Goal: Navigation & Orientation: Find specific page/section

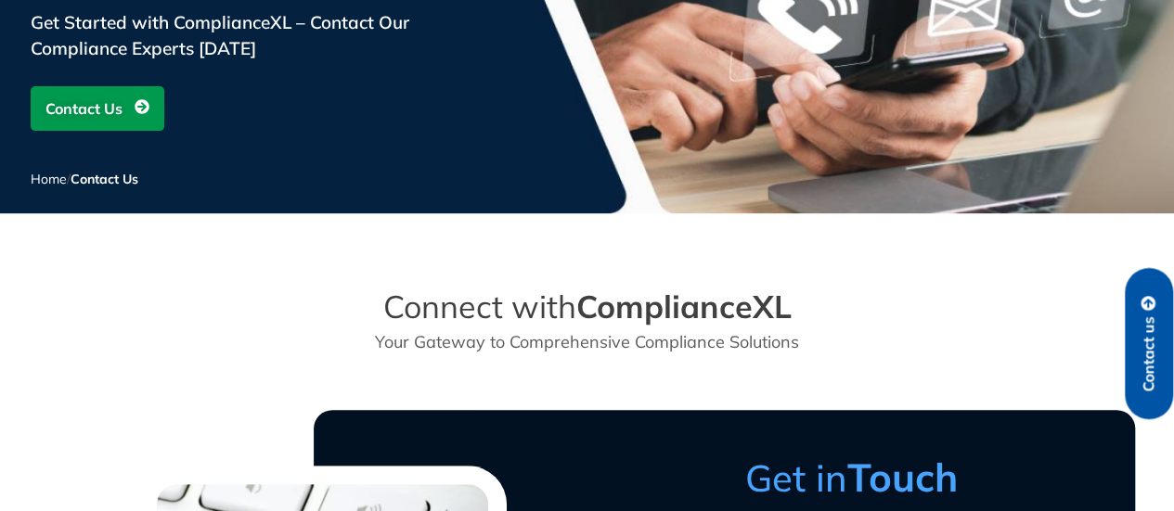
scroll to position [93, 0]
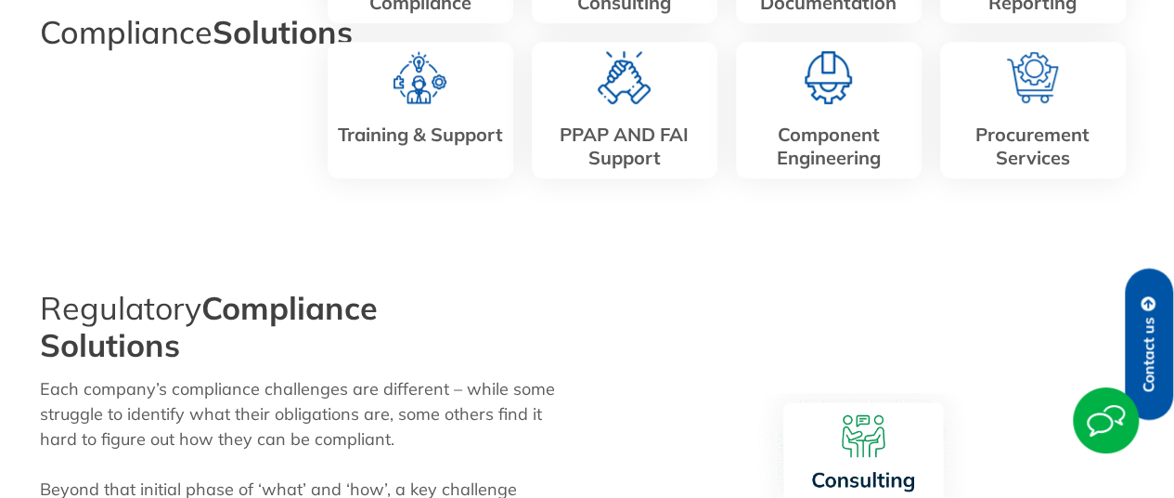
scroll to position [1047, 0]
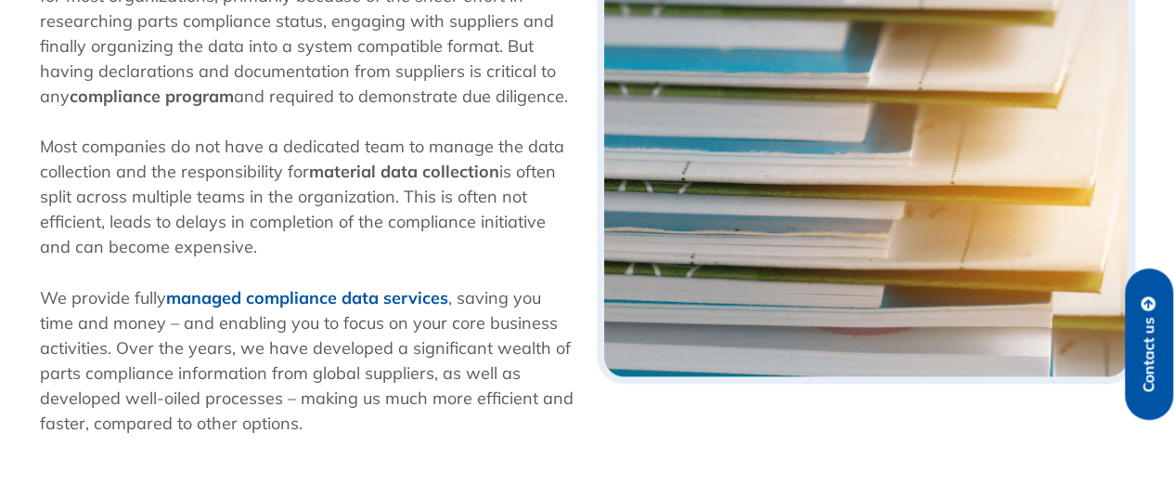
scroll to position [746, 0]
